Goal: Information Seeking & Learning: Learn about a topic

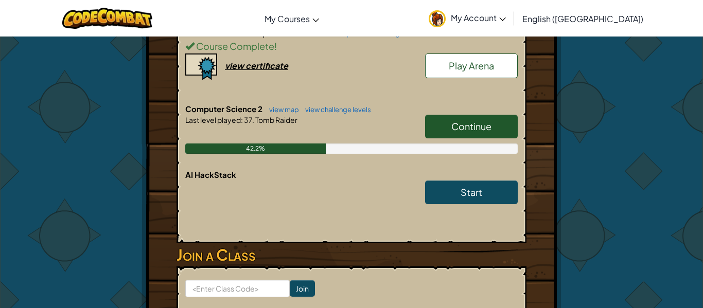
scroll to position [258, 0]
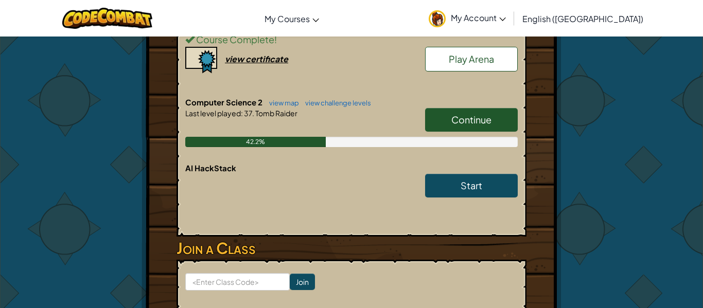
click at [444, 114] on link "Continue" at bounding box center [471, 120] width 93 height 24
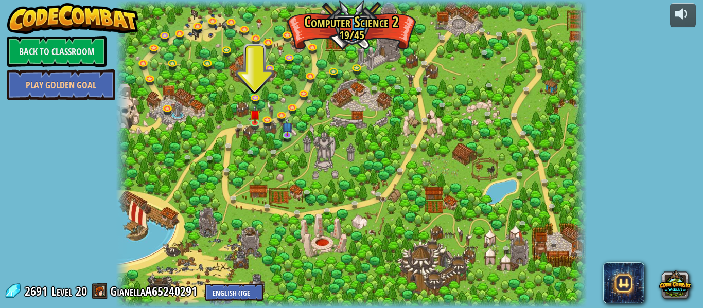
click at [380, 103] on div at bounding box center [352, 154] width 472 height 308
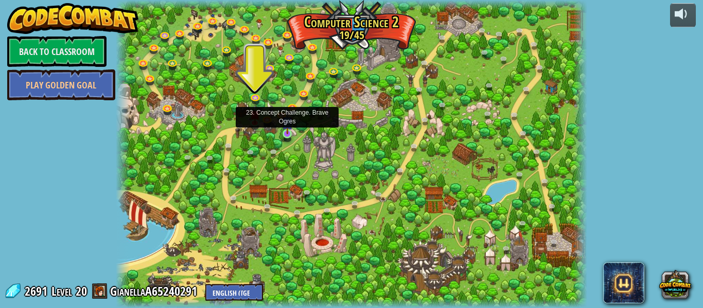
click at [287, 133] on img at bounding box center [287, 122] width 11 height 25
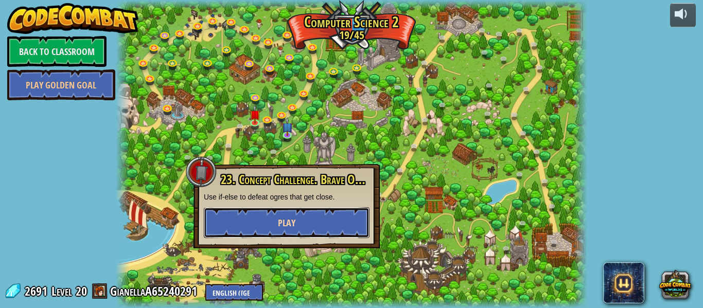
click at [359, 221] on button "Play" at bounding box center [287, 223] width 166 height 31
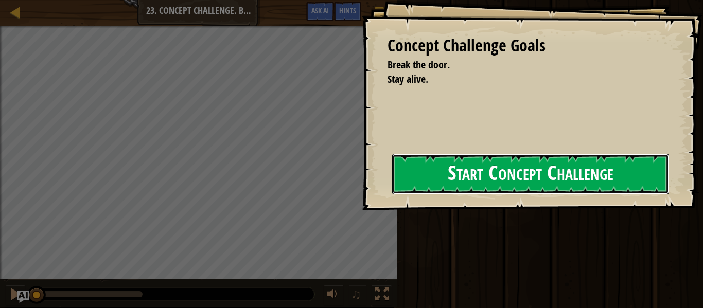
click at [563, 171] on button "Start Concept Challenge" at bounding box center [530, 174] width 277 height 41
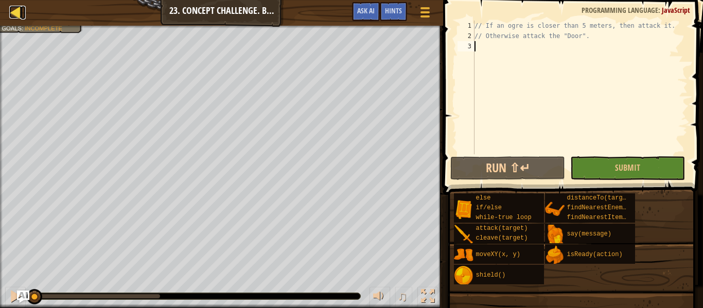
click at [11, 19] on div at bounding box center [15, 12] width 13 height 13
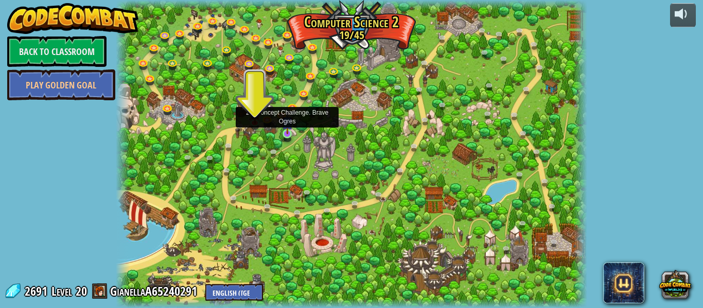
click at [283, 132] on img at bounding box center [287, 122] width 11 height 25
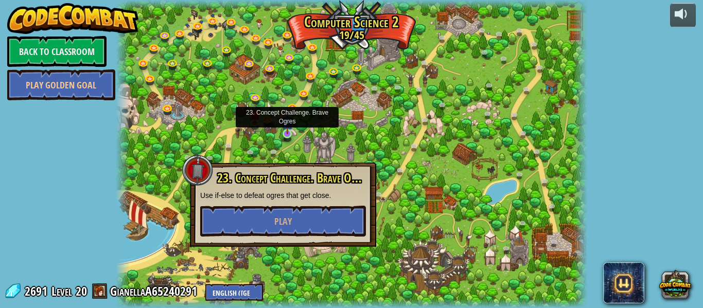
click at [283, 132] on img at bounding box center [287, 122] width 11 height 25
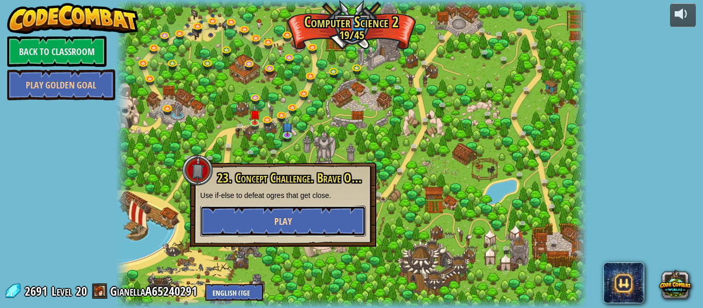
click at [306, 216] on button "Play" at bounding box center [283, 221] width 166 height 31
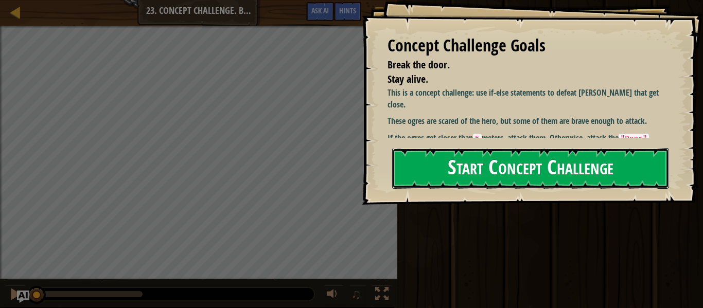
click at [403, 176] on button "Start Concept Challenge" at bounding box center [530, 168] width 277 height 41
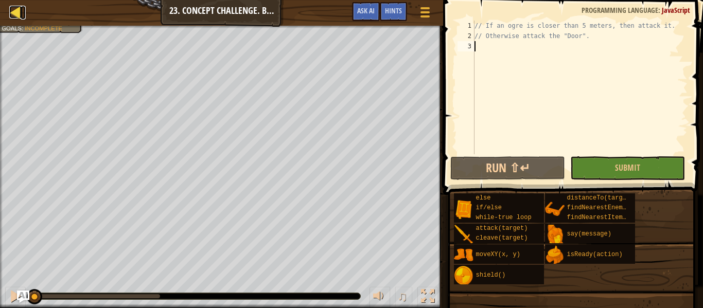
click at [16, 18] on div at bounding box center [15, 12] width 13 height 13
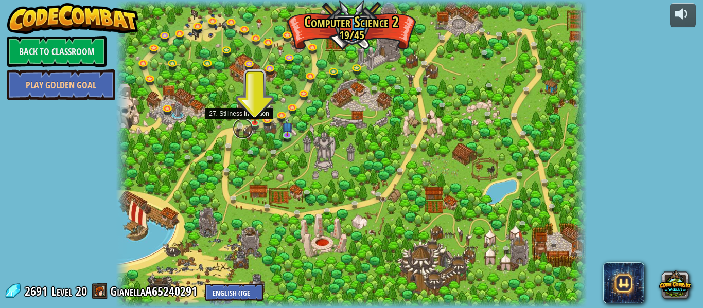
click at [249, 122] on link at bounding box center [243, 128] width 21 height 21
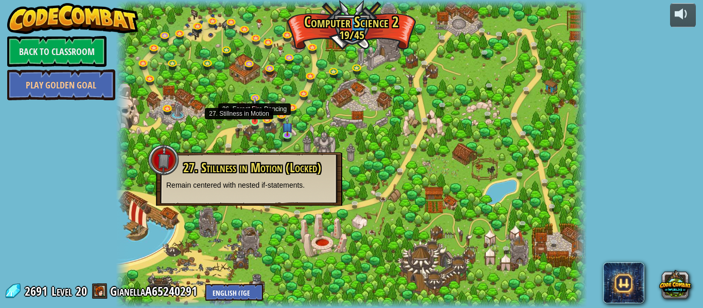
click at [254, 121] on img at bounding box center [255, 109] width 11 height 25
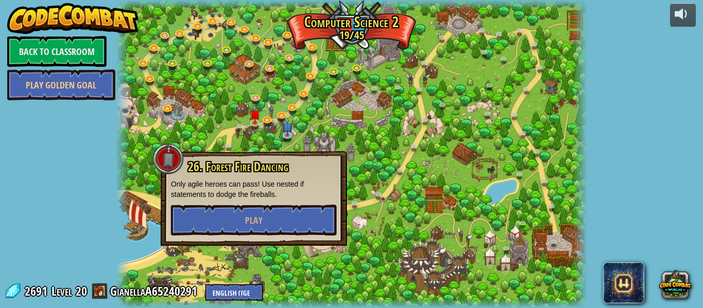
click at [501, 192] on div at bounding box center [352, 154] width 472 height 308
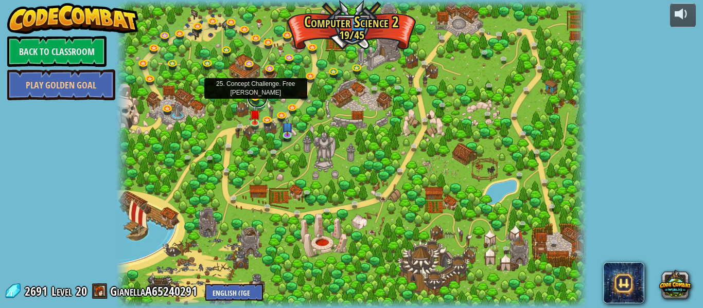
click at [258, 100] on link at bounding box center [257, 98] width 21 height 21
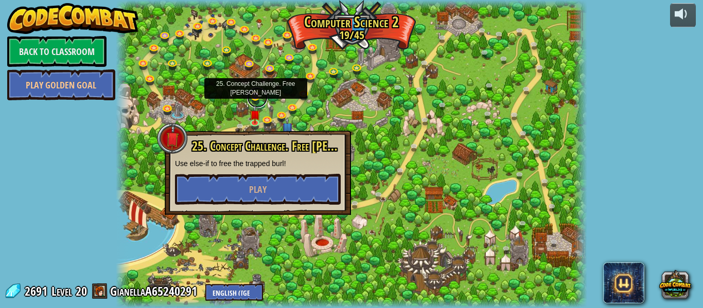
click at [258, 100] on link at bounding box center [257, 98] width 21 height 21
click at [218, 101] on div at bounding box center [352, 154] width 472 height 308
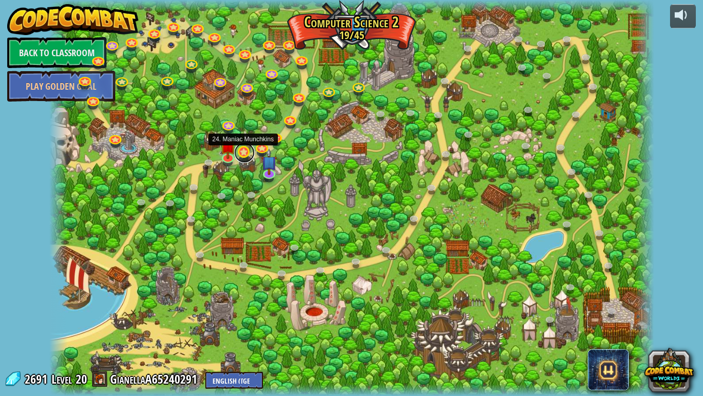
click at [246, 150] on link at bounding box center [244, 152] width 21 height 21
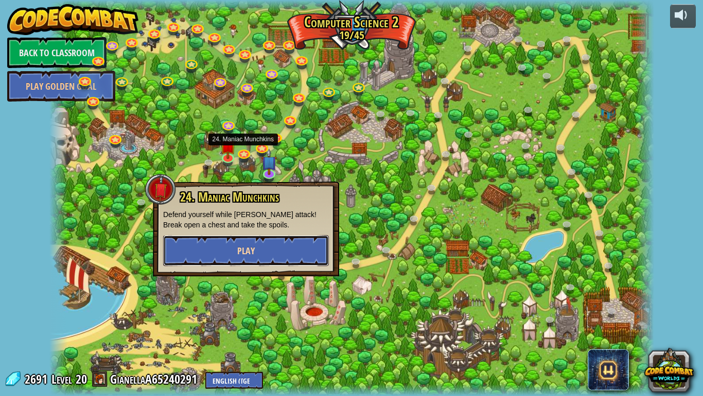
click at [191, 255] on button "Play" at bounding box center [246, 250] width 166 height 31
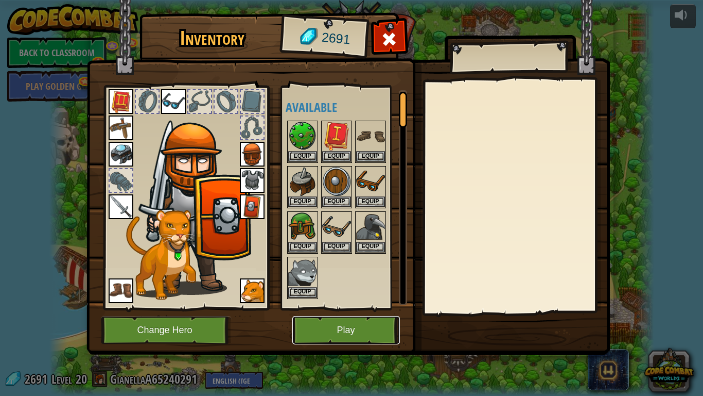
click at [351, 308] on button "Play" at bounding box center [347, 330] width 108 height 28
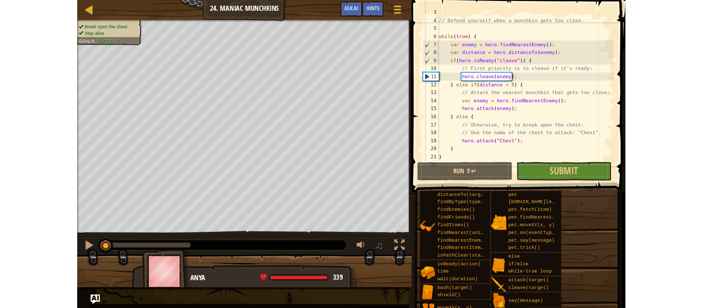
scroll to position [41, 0]
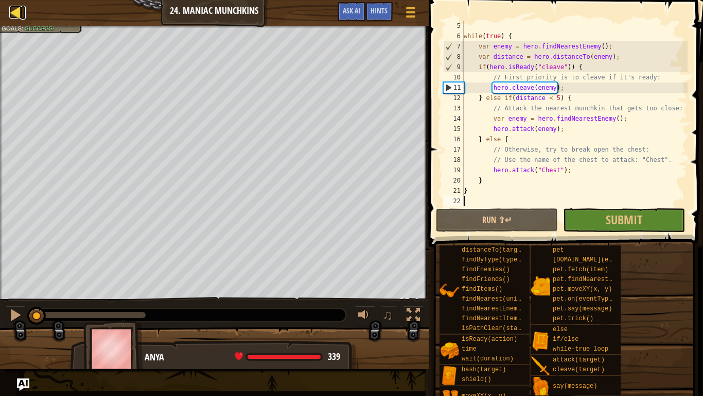
click at [19, 15] on div at bounding box center [15, 12] width 13 height 13
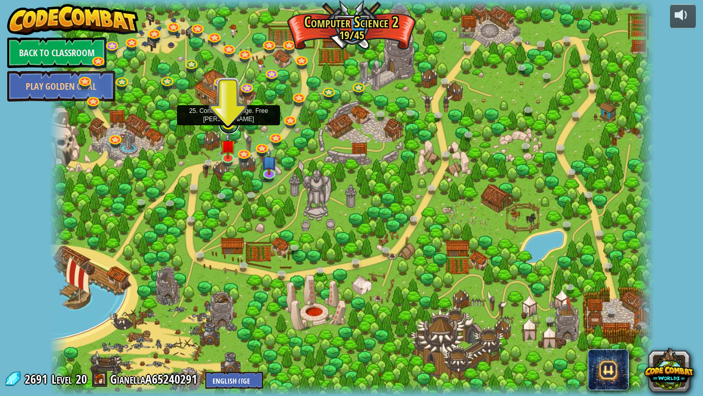
click at [219, 121] on link at bounding box center [229, 123] width 21 height 21
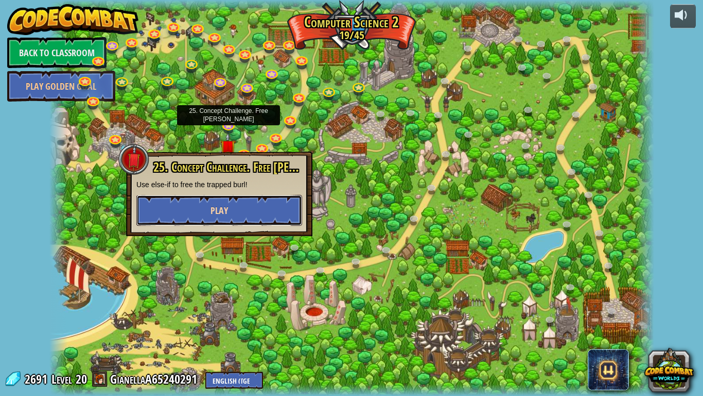
click at [274, 214] on button "Play" at bounding box center [219, 210] width 166 height 31
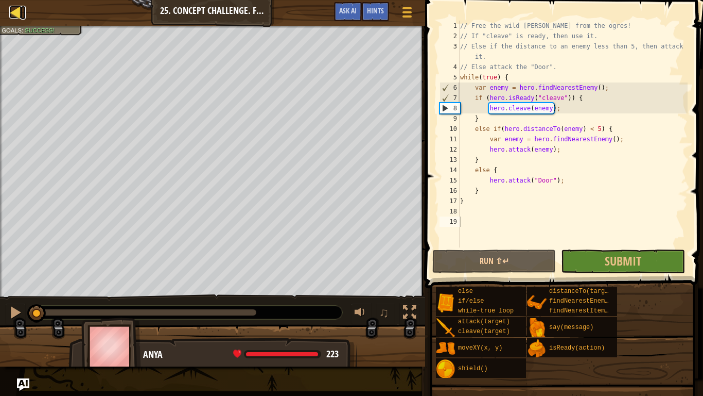
click at [10, 12] on div at bounding box center [15, 12] width 13 height 13
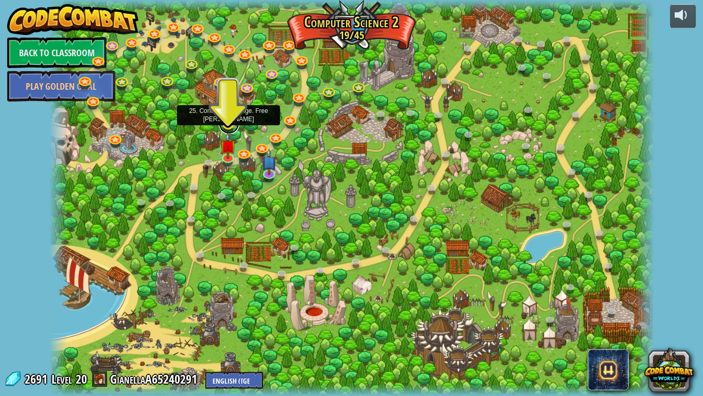
click at [226, 117] on link at bounding box center [229, 123] width 21 height 21
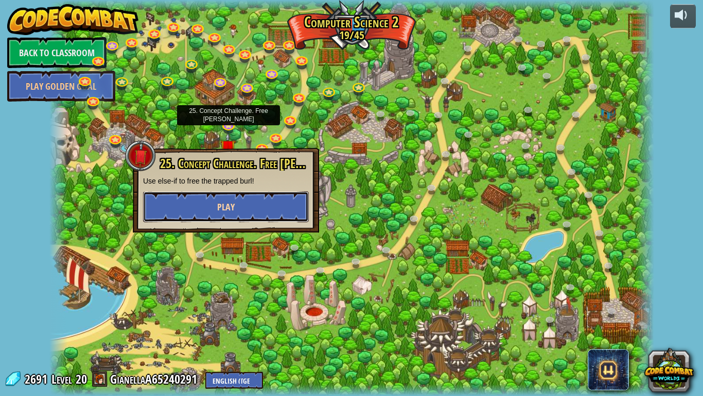
click at [238, 207] on button "Play" at bounding box center [226, 206] width 166 height 31
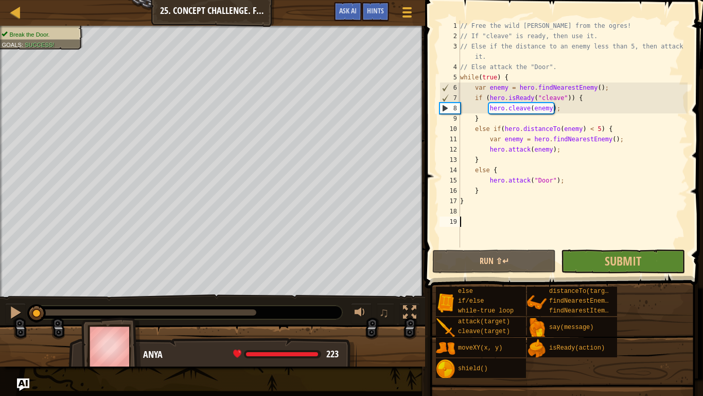
click at [585, 94] on div "// Free the wild [PERSON_NAME] from the ogres! // If "cleave" is ready, then us…" at bounding box center [573, 144] width 230 height 247
click at [506, 126] on div "// Free the wild [PERSON_NAME] from the ogres! // If "cleave" is ready, then us…" at bounding box center [573, 144] width 230 height 247
click at [621, 125] on div "// Free the wild [PERSON_NAME] from the ogres! // If "cleave" is ready, then us…" at bounding box center [573, 144] width 230 height 247
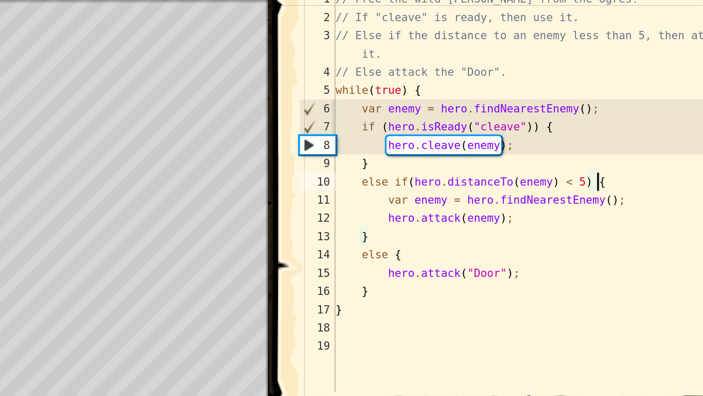
type textarea "var enemy = hero.findNearestEnemy();"
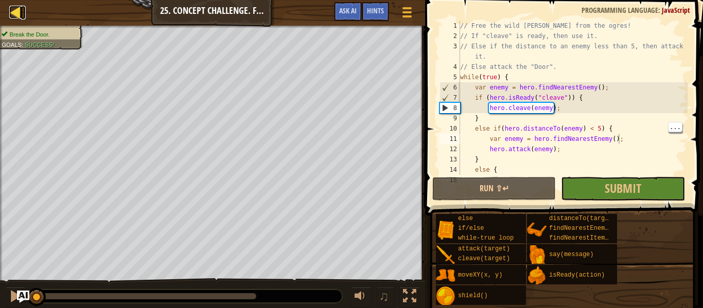
click at [20, 13] on div at bounding box center [15, 12] width 13 height 13
